Goal: Task Accomplishment & Management: Use online tool/utility

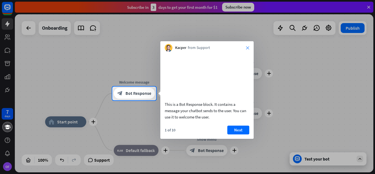
click at [246, 48] on icon "close" at bounding box center [247, 47] width 3 height 3
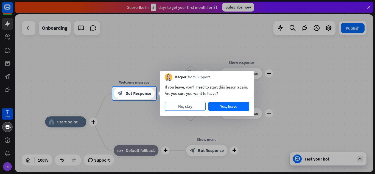
click at [182, 109] on button "No, stay" at bounding box center [185, 106] width 41 height 9
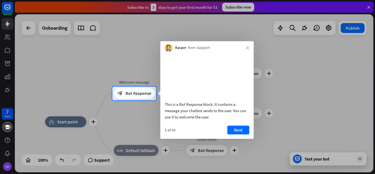
click at [250, 50] on div "Kacper from Support close" at bounding box center [206, 46] width 93 height 10
click at [245, 48] on div "Kacper from Support close" at bounding box center [206, 46] width 93 height 10
click at [247, 46] on icon "close" at bounding box center [247, 47] width 3 height 3
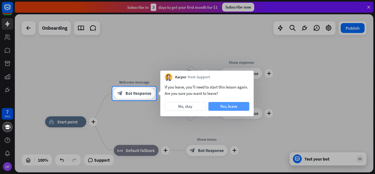
click at [229, 105] on button "Yes, leave" at bounding box center [228, 106] width 41 height 9
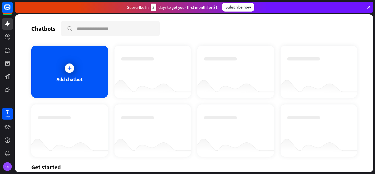
click at [367, 8] on icon at bounding box center [368, 7] width 5 height 5
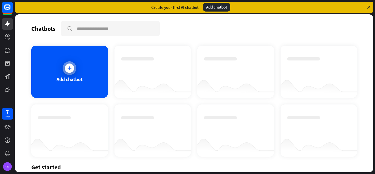
click at [87, 50] on div "Add chatbot" at bounding box center [69, 72] width 77 height 52
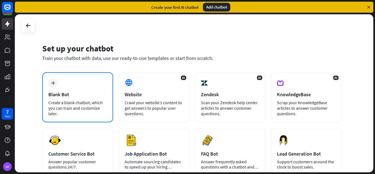
click at [87, 80] on div "plus Blank Bot Create a blank chatbot, which you can train and customize later." at bounding box center [77, 97] width 71 height 50
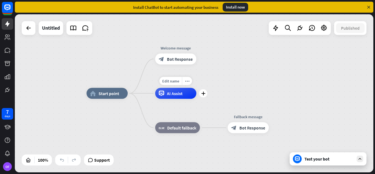
click at [171, 92] on span "AI Assist" at bounding box center [175, 93] width 16 height 5
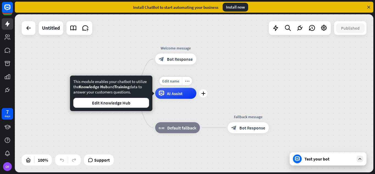
click at [185, 91] on div "AI Assist" at bounding box center [175, 93] width 41 height 11
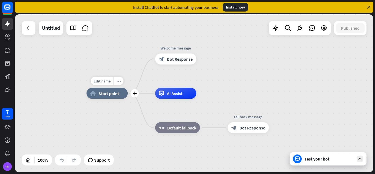
click at [111, 95] on span "Start point" at bounding box center [108, 93] width 21 height 5
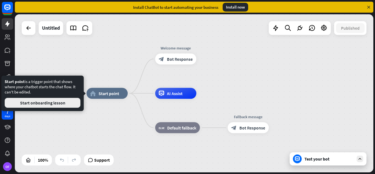
click at [53, 104] on button "Start onboarding lesson" at bounding box center [43, 103] width 76 height 10
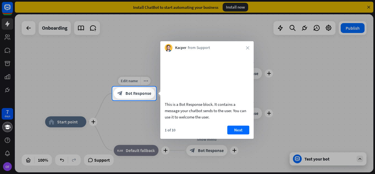
click at [154, 94] on div "block_bot_response Bot Response" at bounding box center [134, 93] width 41 height 11
